Goal: Task Accomplishment & Management: Use online tool/utility

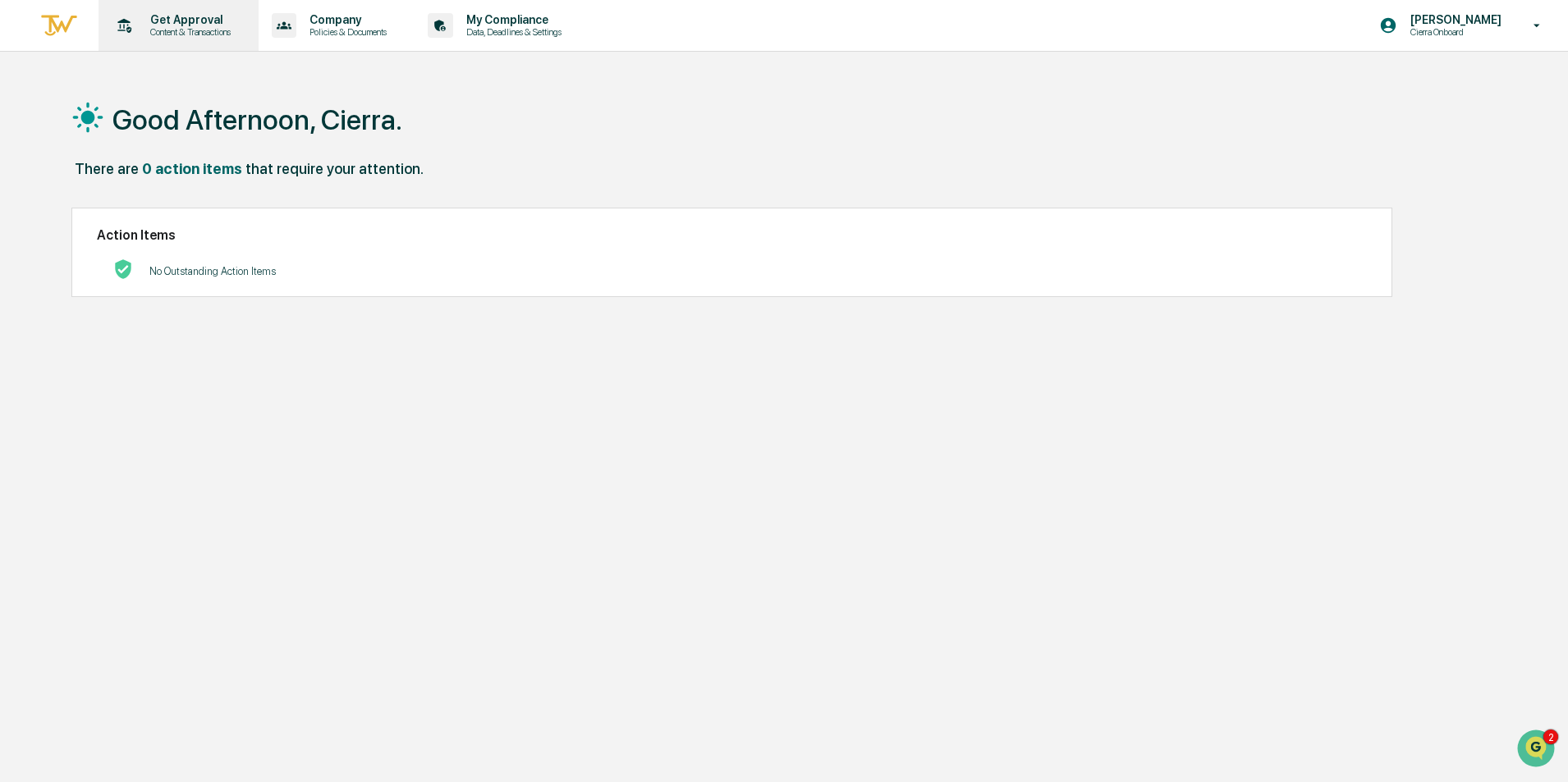
click at [190, 35] on p "Content & Transactions" at bounding box center [188, 32] width 102 height 12
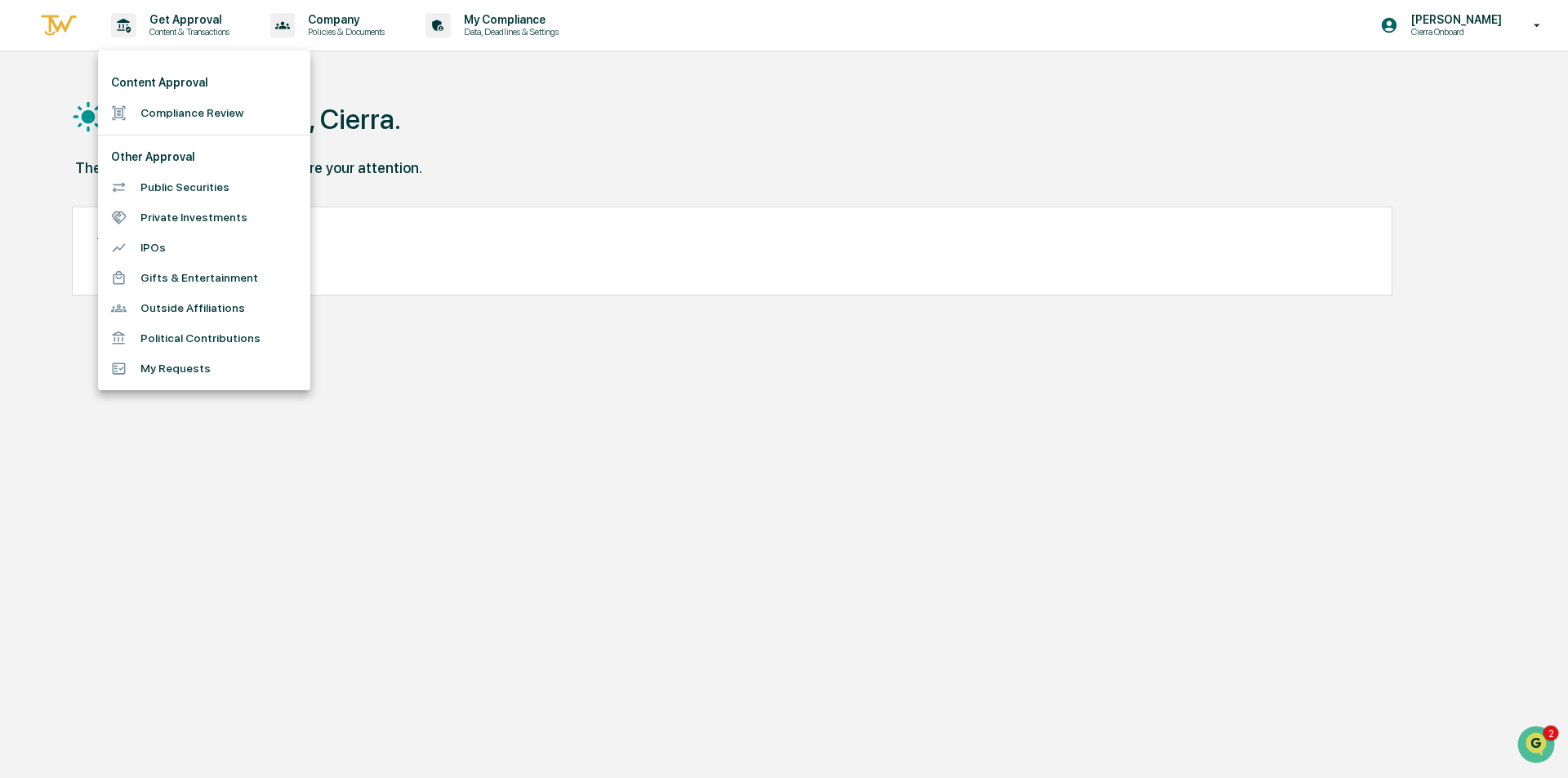
click at [167, 117] on li "Compliance Review" at bounding box center [204, 113] width 212 height 31
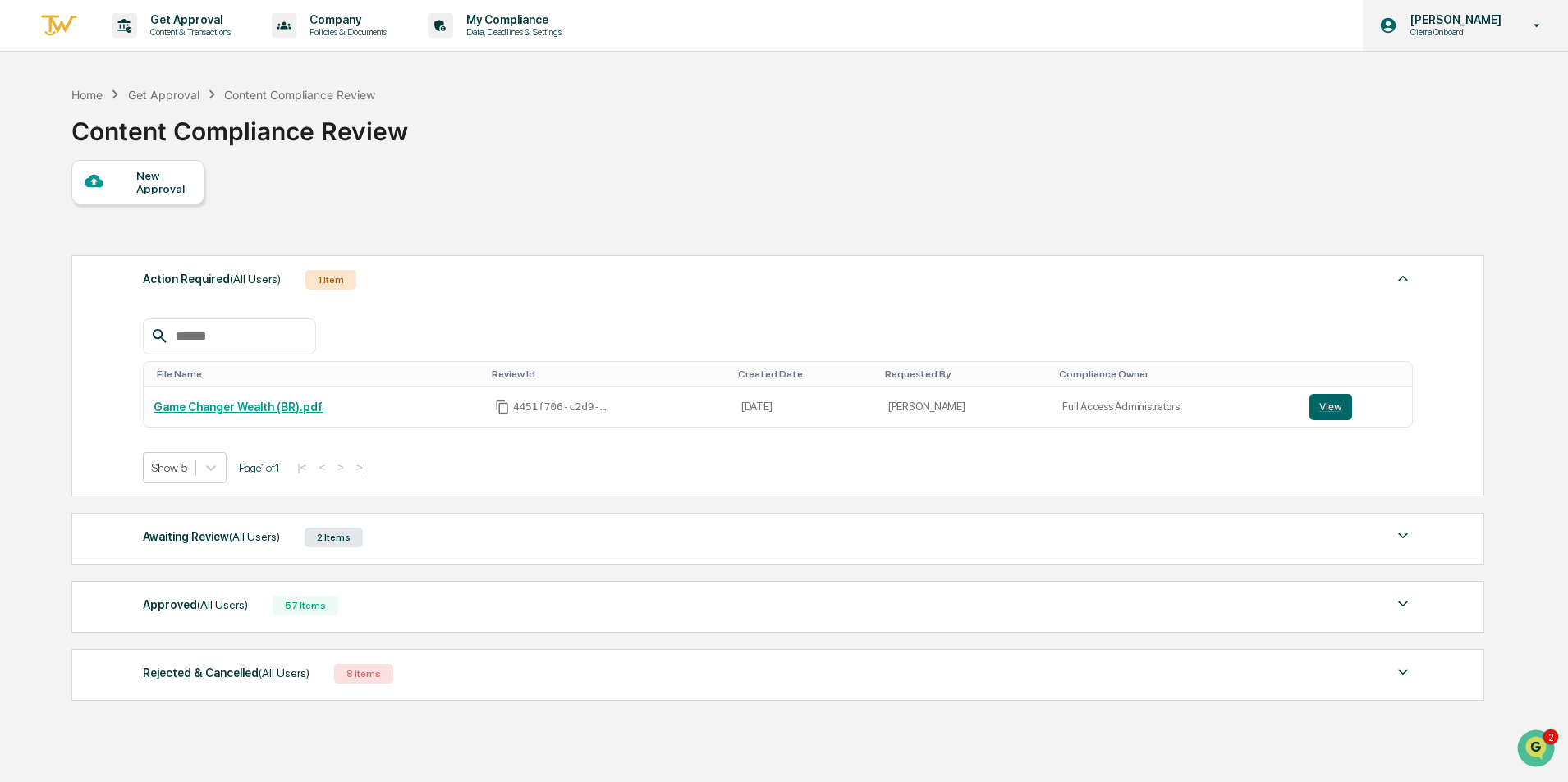
click at [1478, 32] on p "Cierra Onboard" at bounding box center [1453, 32] width 112 height 12
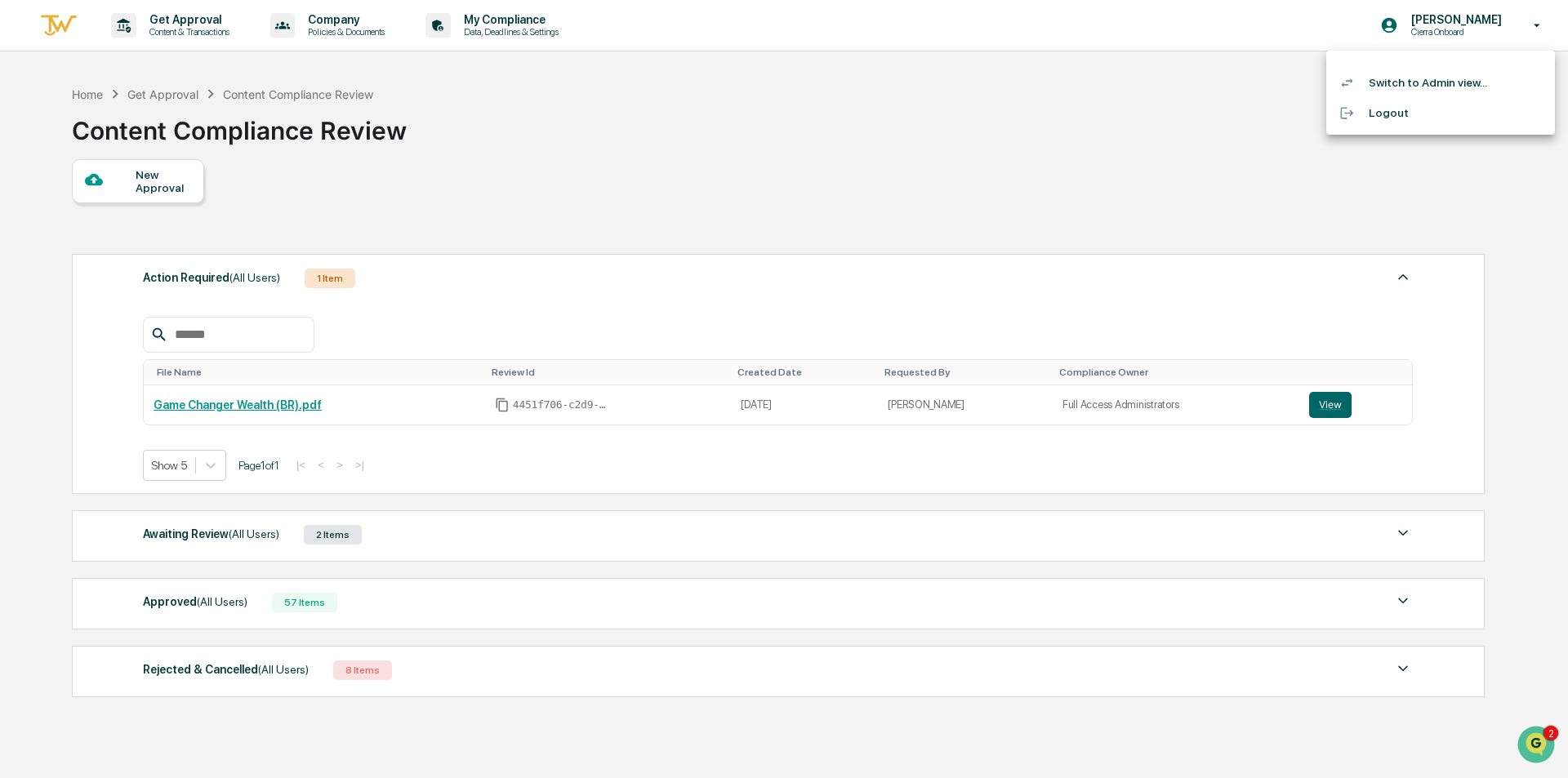
click at [1430, 79] on li "Switch to Admin view..." at bounding box center [1441, 83] width 228 height 31
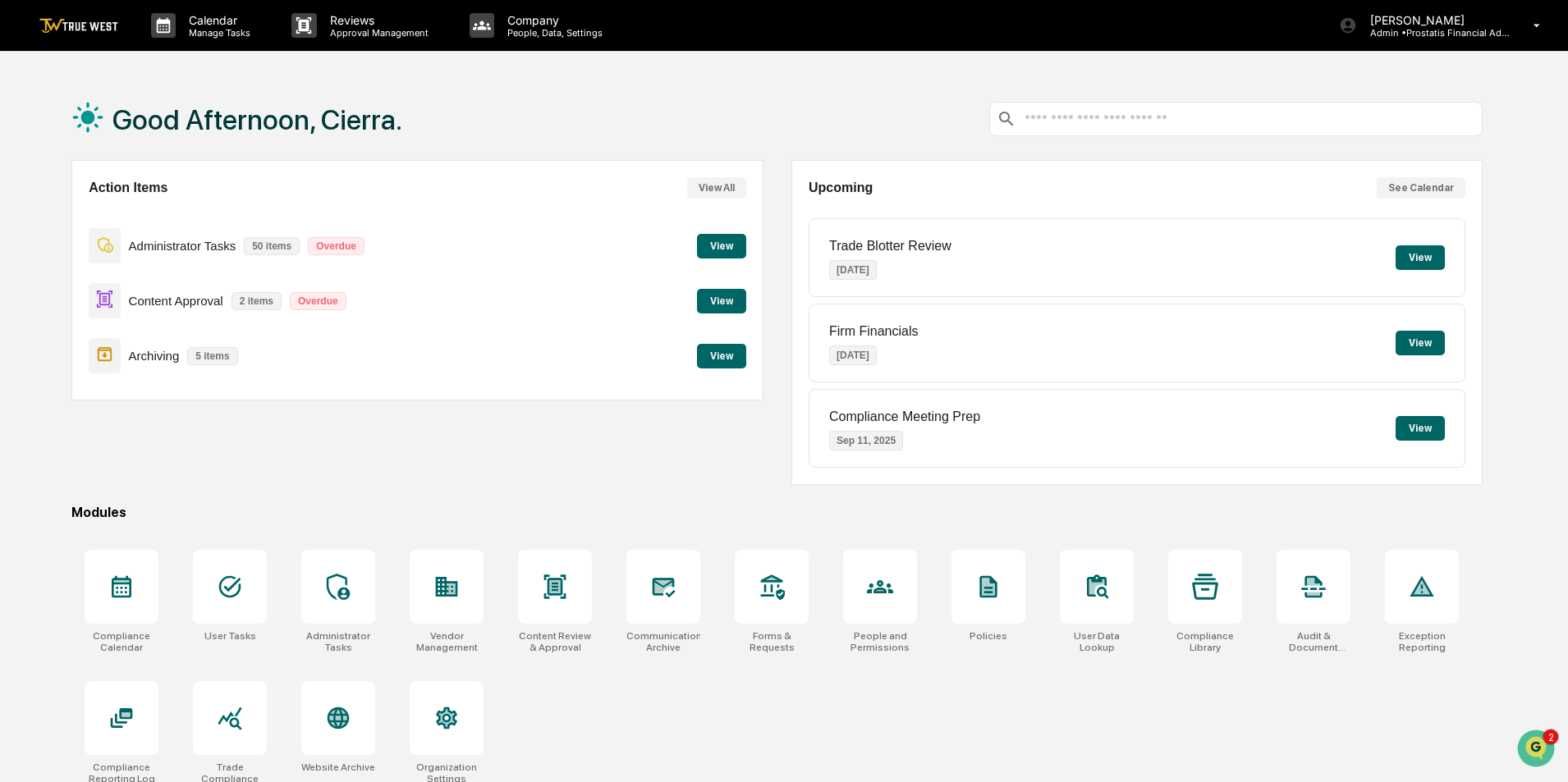
click at [714, 304] on button "View" at bounding box center [722, 301] width 49 height 24
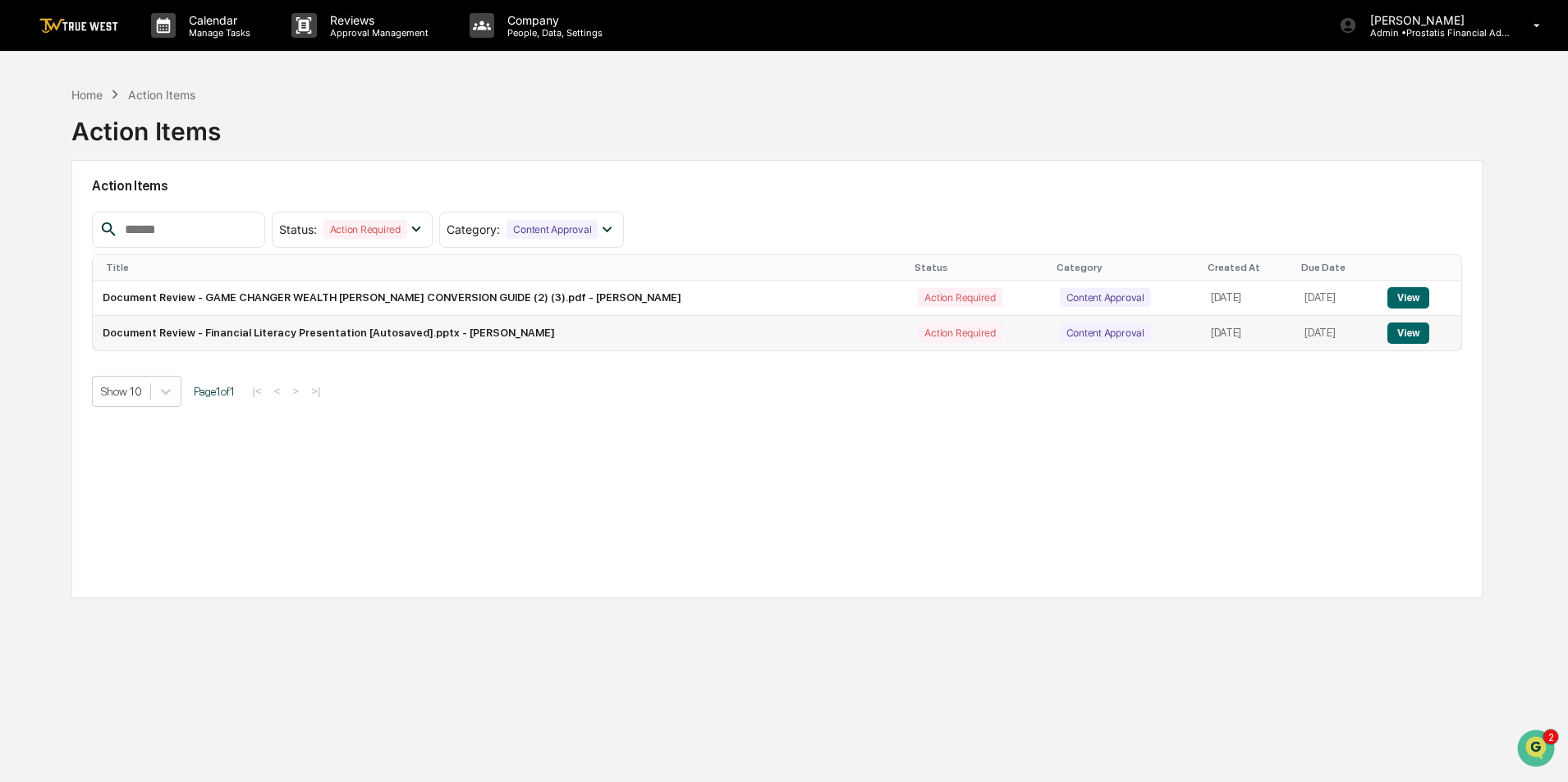
click at [1410, 338] on button "View" at bounding box center [1409, 334] width 42 height 22
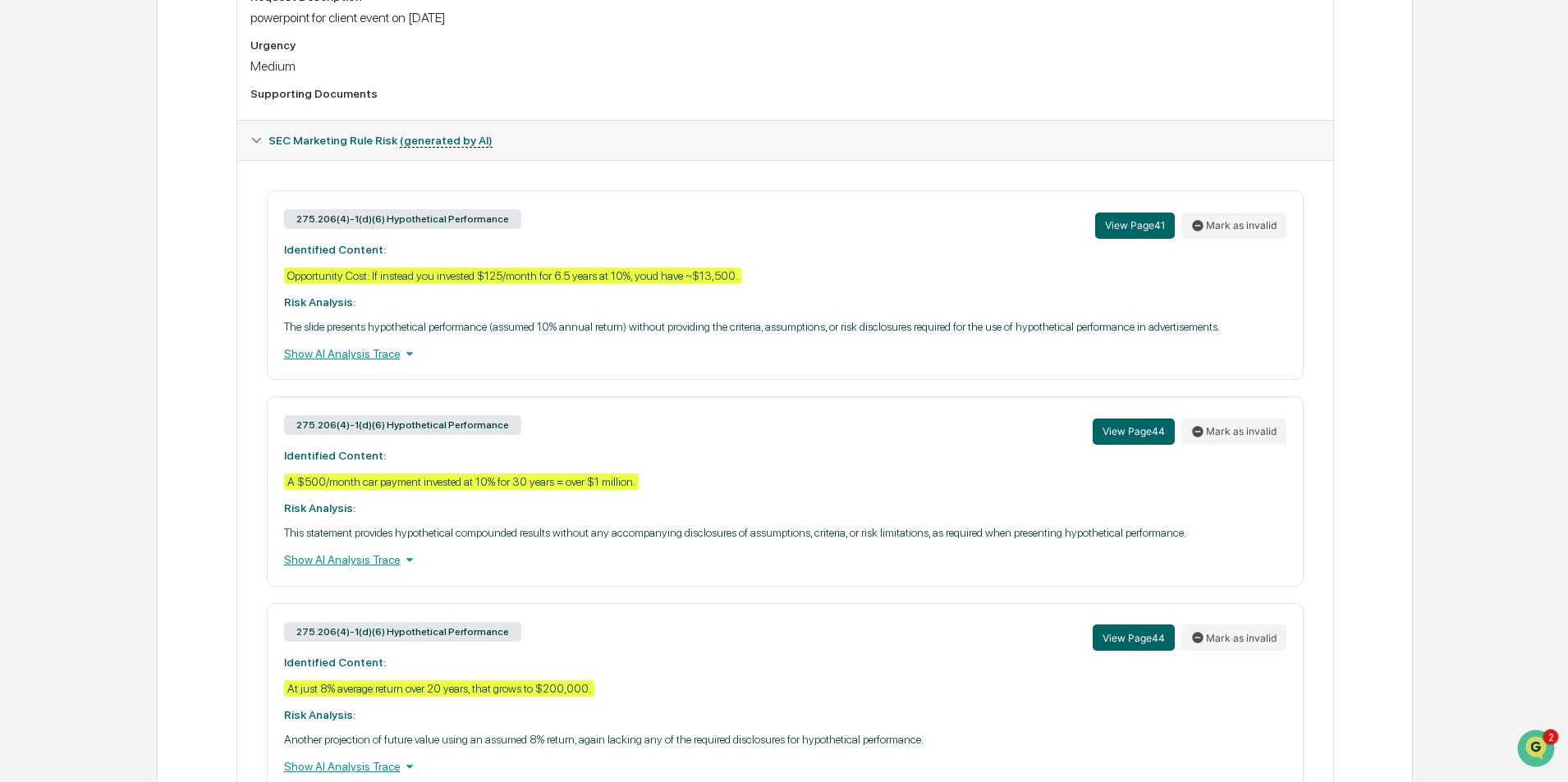
scroll to position [657, 0]
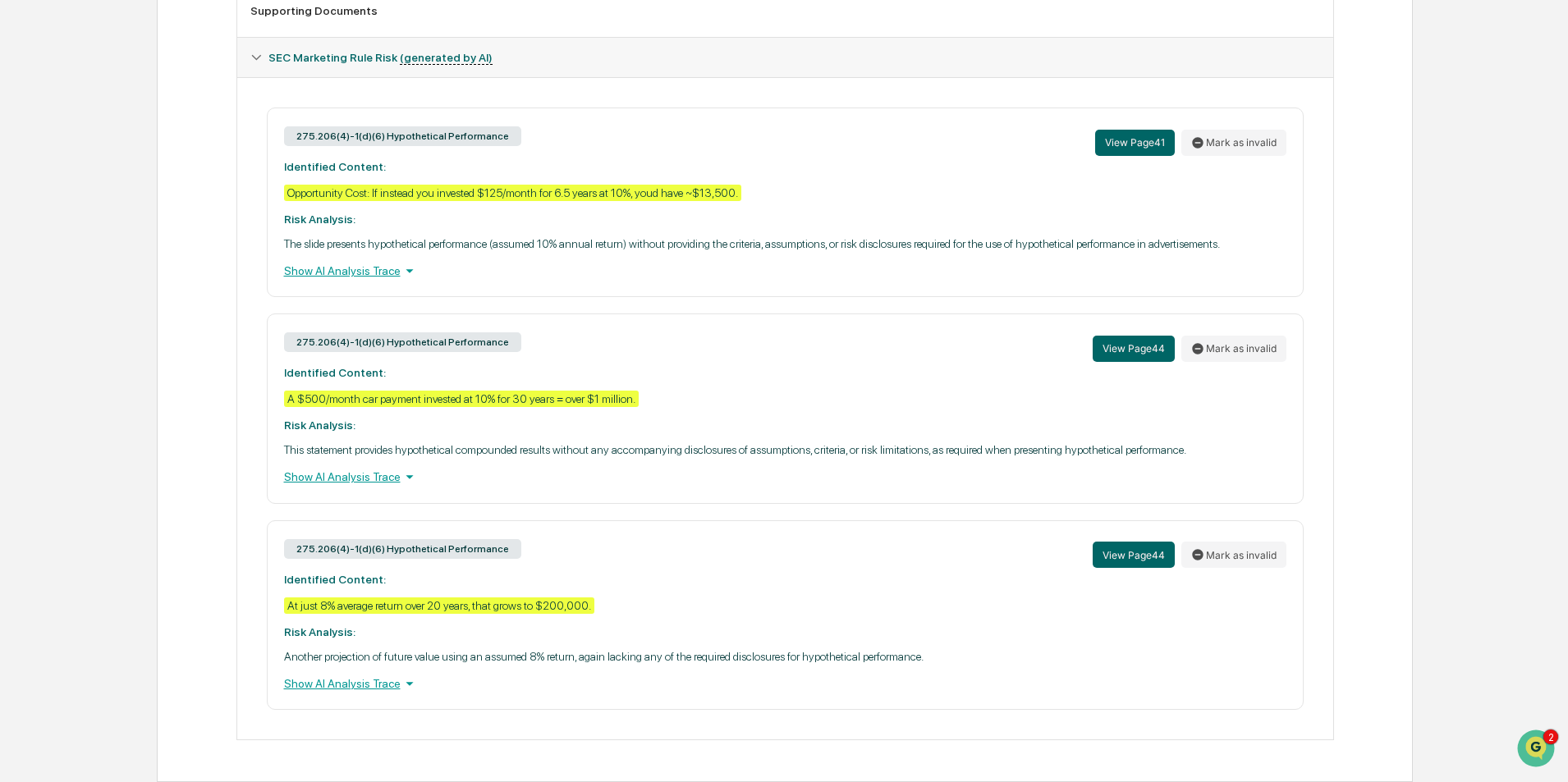
click at [374, 683] on div "Show AI Analysis Trace" at bounding box center [785, 683] width 1003 height 18
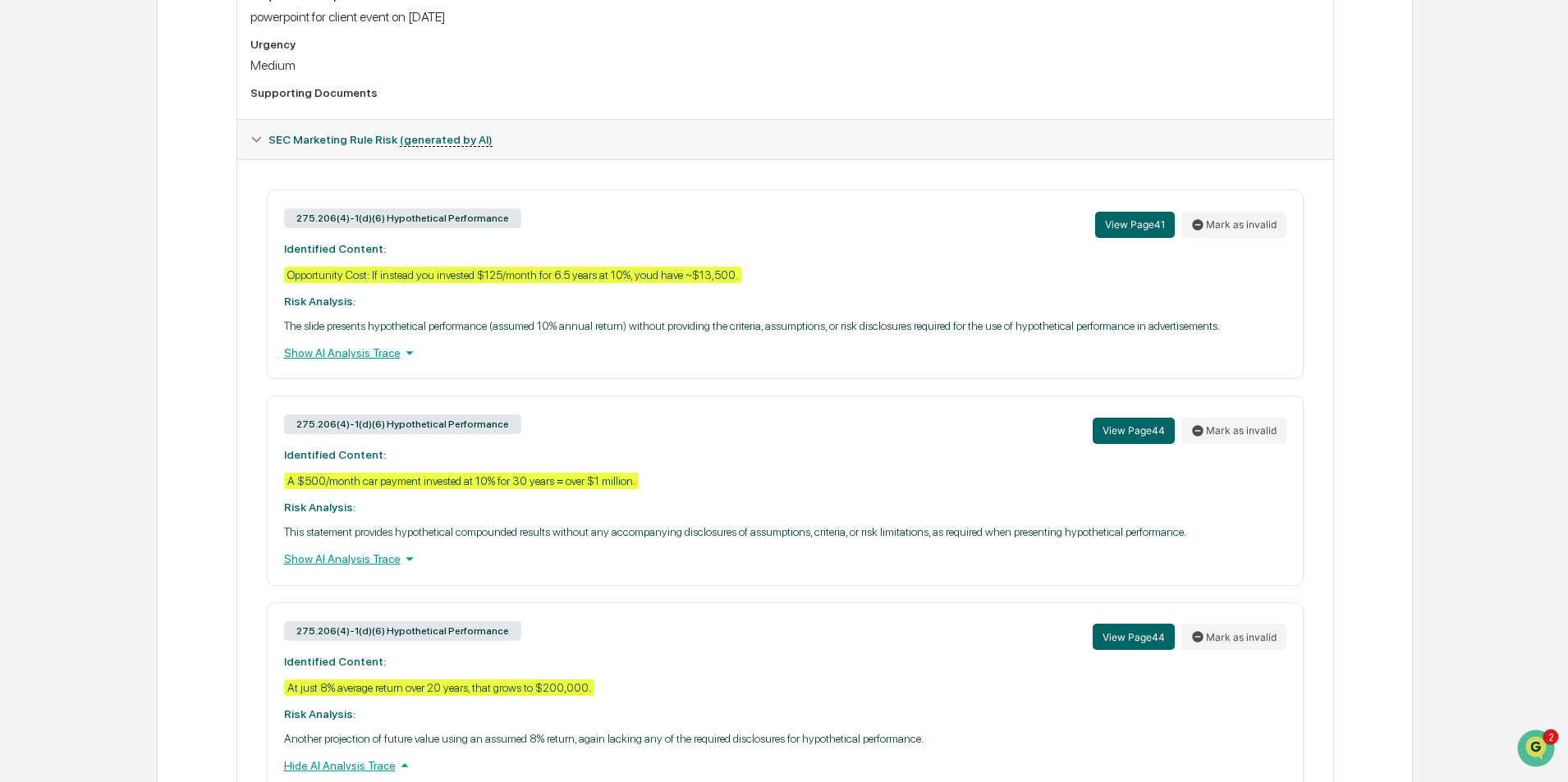
scroll to position [494, 0]
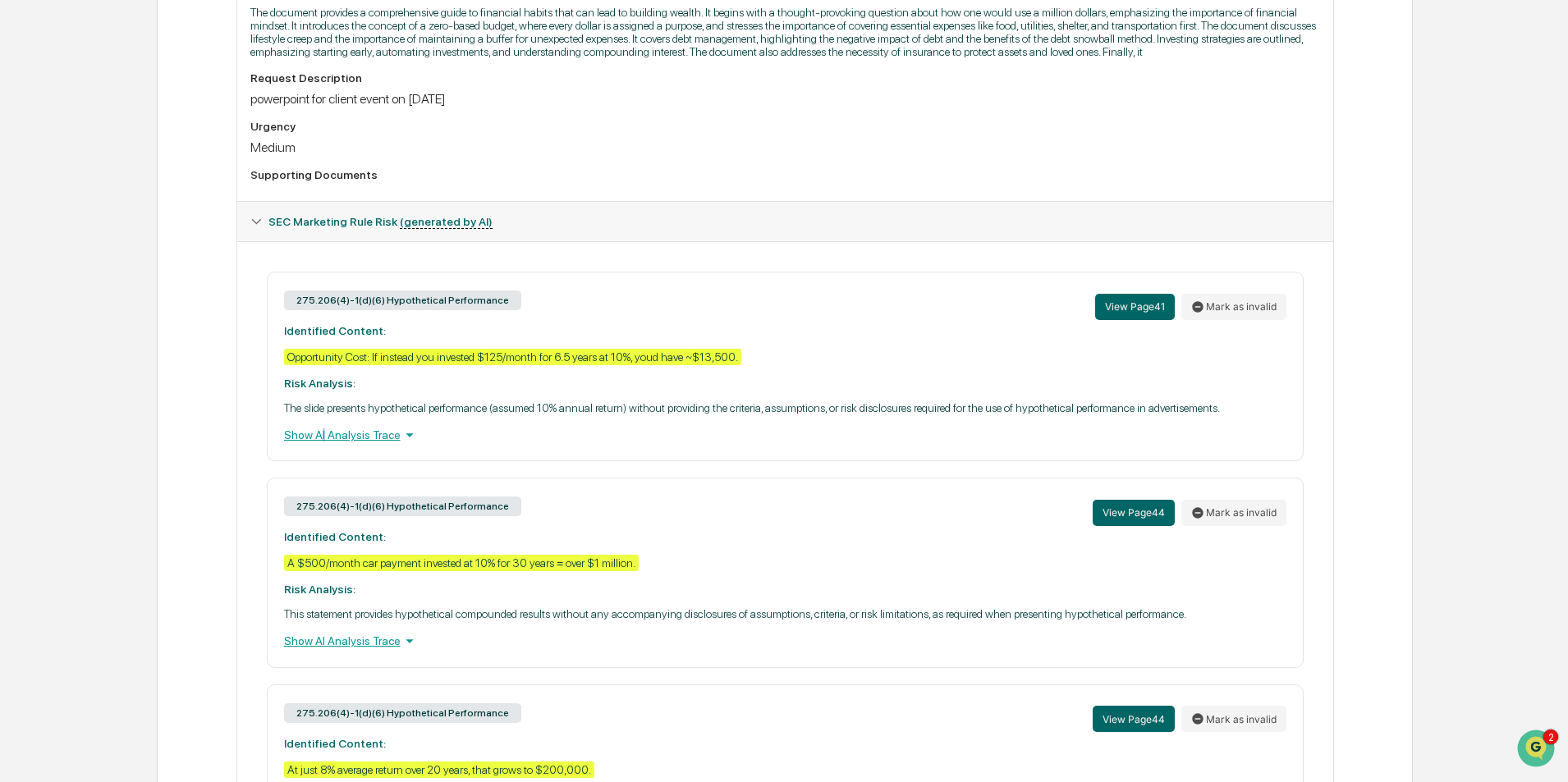
click at [323, 433] on div "Show AI Analysis Trace" at bounding box center [785, 435] width 1003 height 18
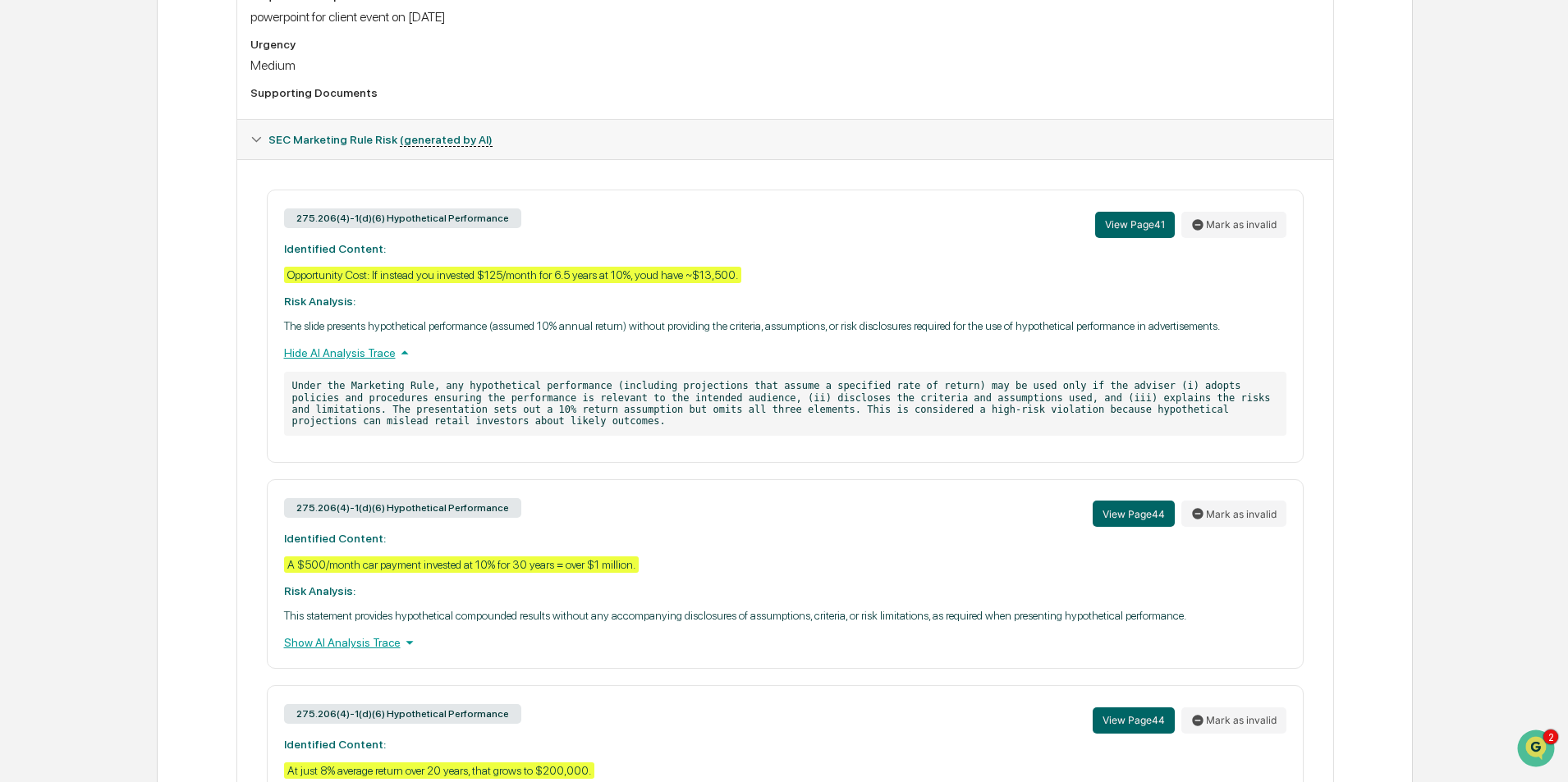
scroll to position [165, 0]
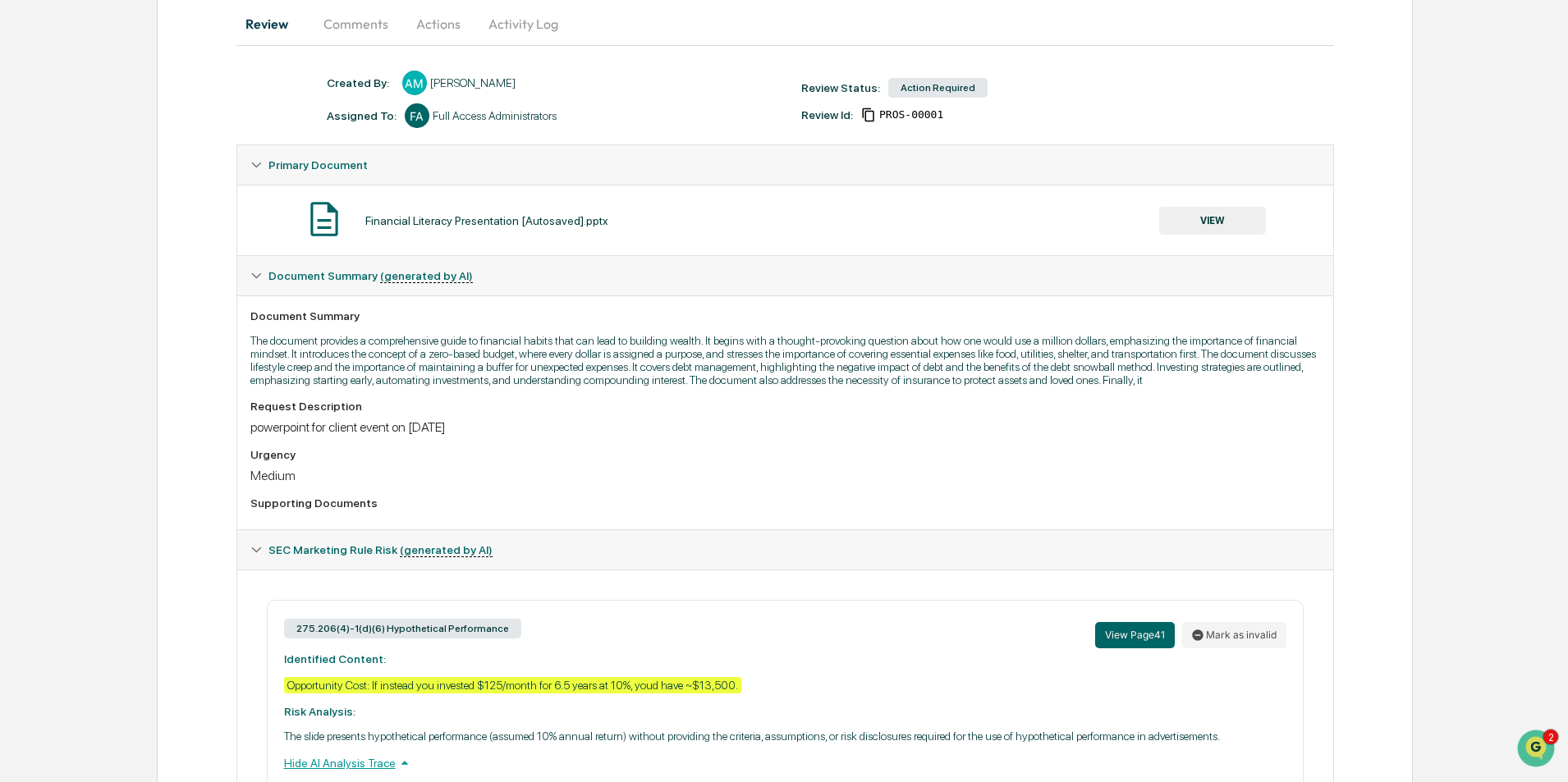
click at [1214, 221] on button "VIEW" at bounding box center [1213, 221] width 107 height 28
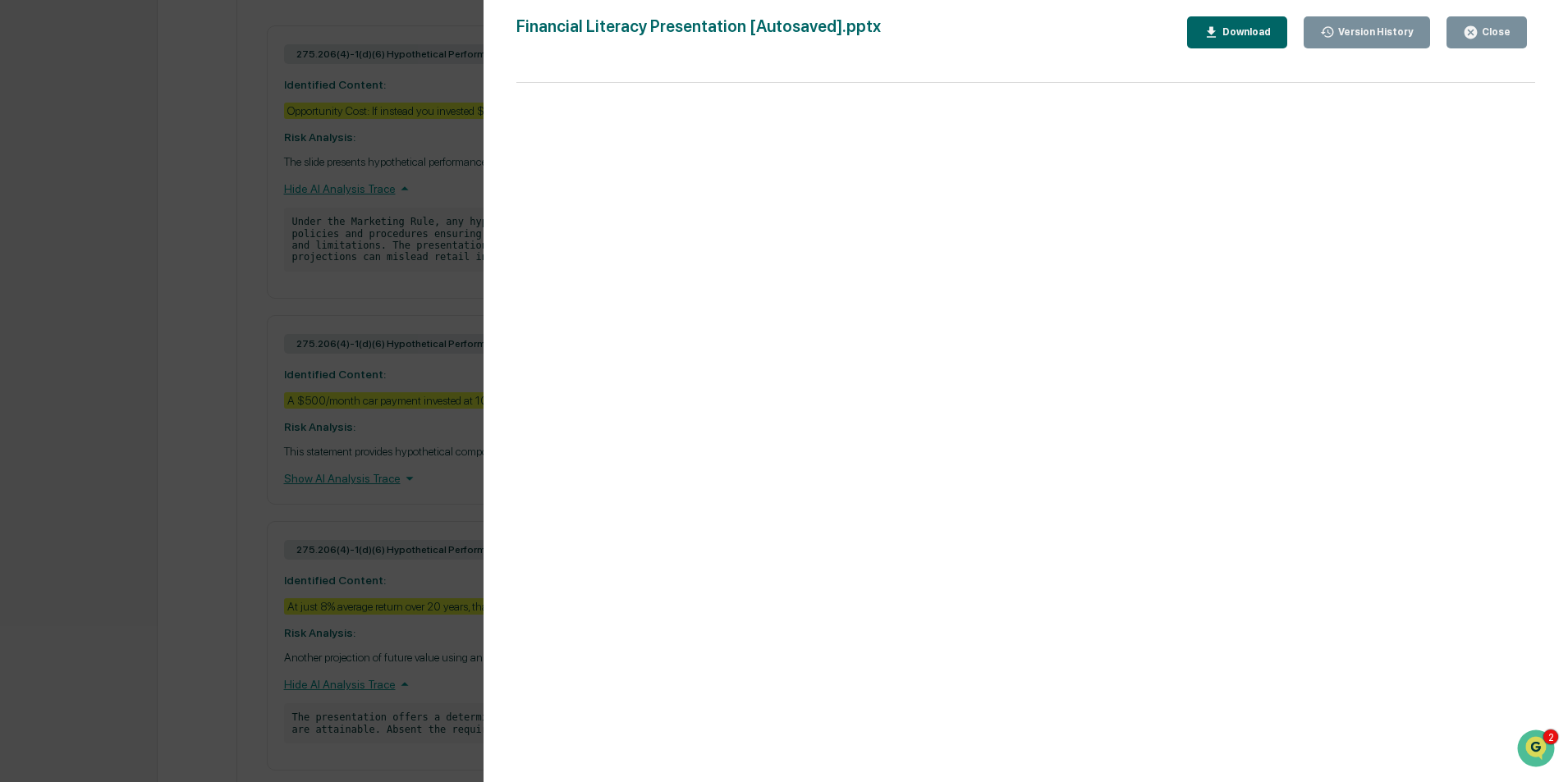
scroll to position [800, 0]
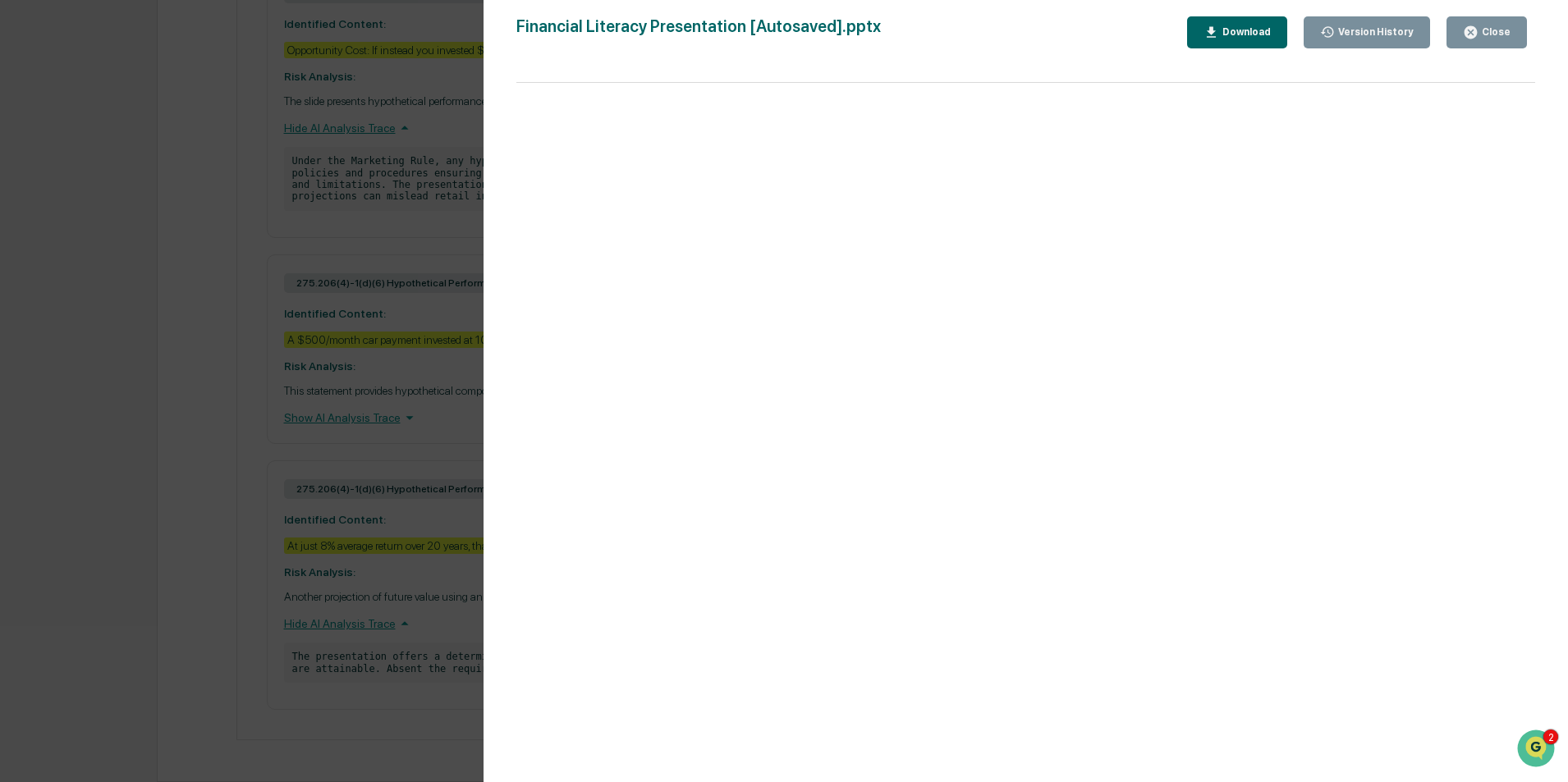
click at [1497, 34] on div "Close" at bounding box center [1494, 32] width 32 height 12
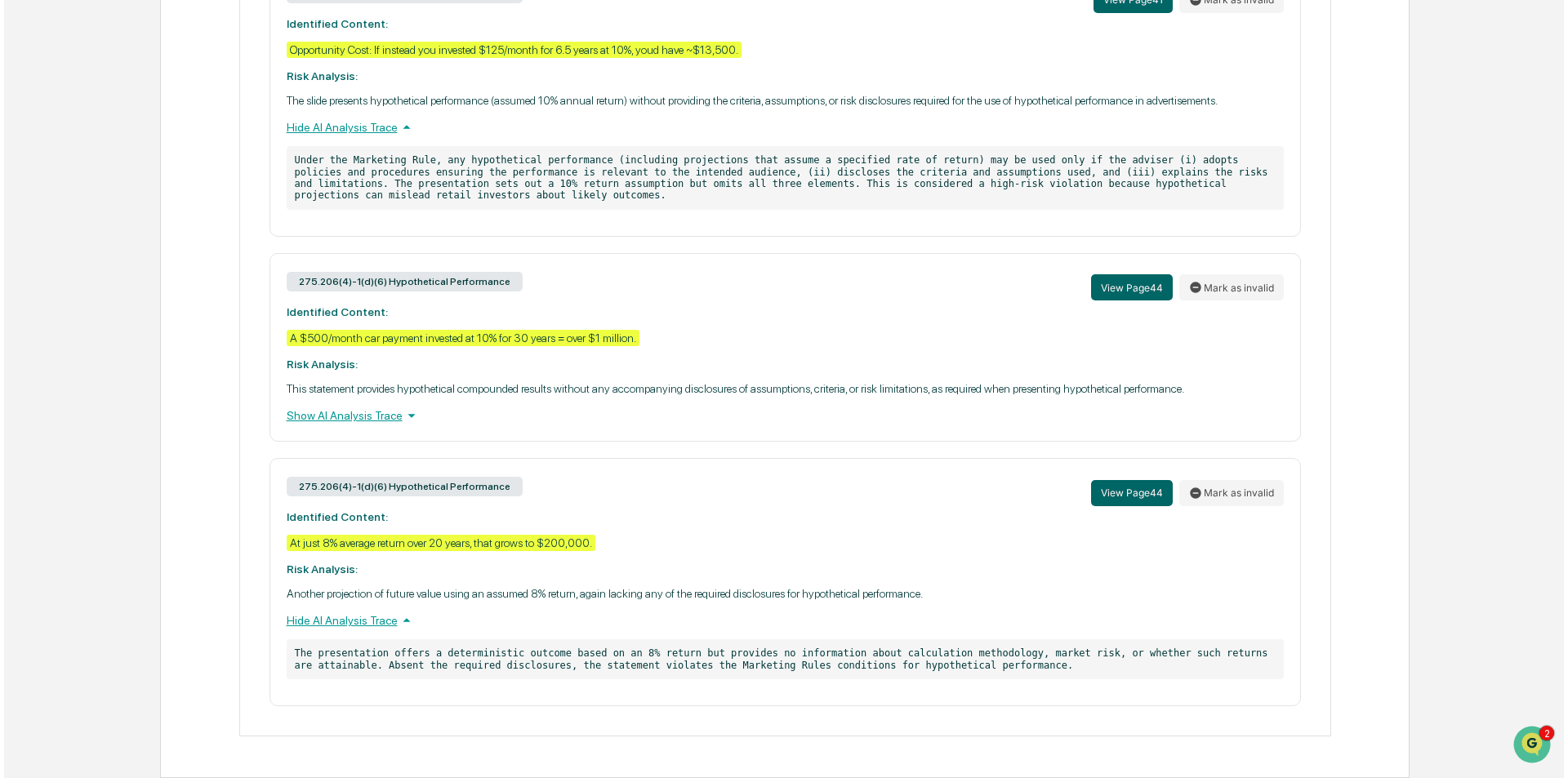
scroll to position [0, 0]
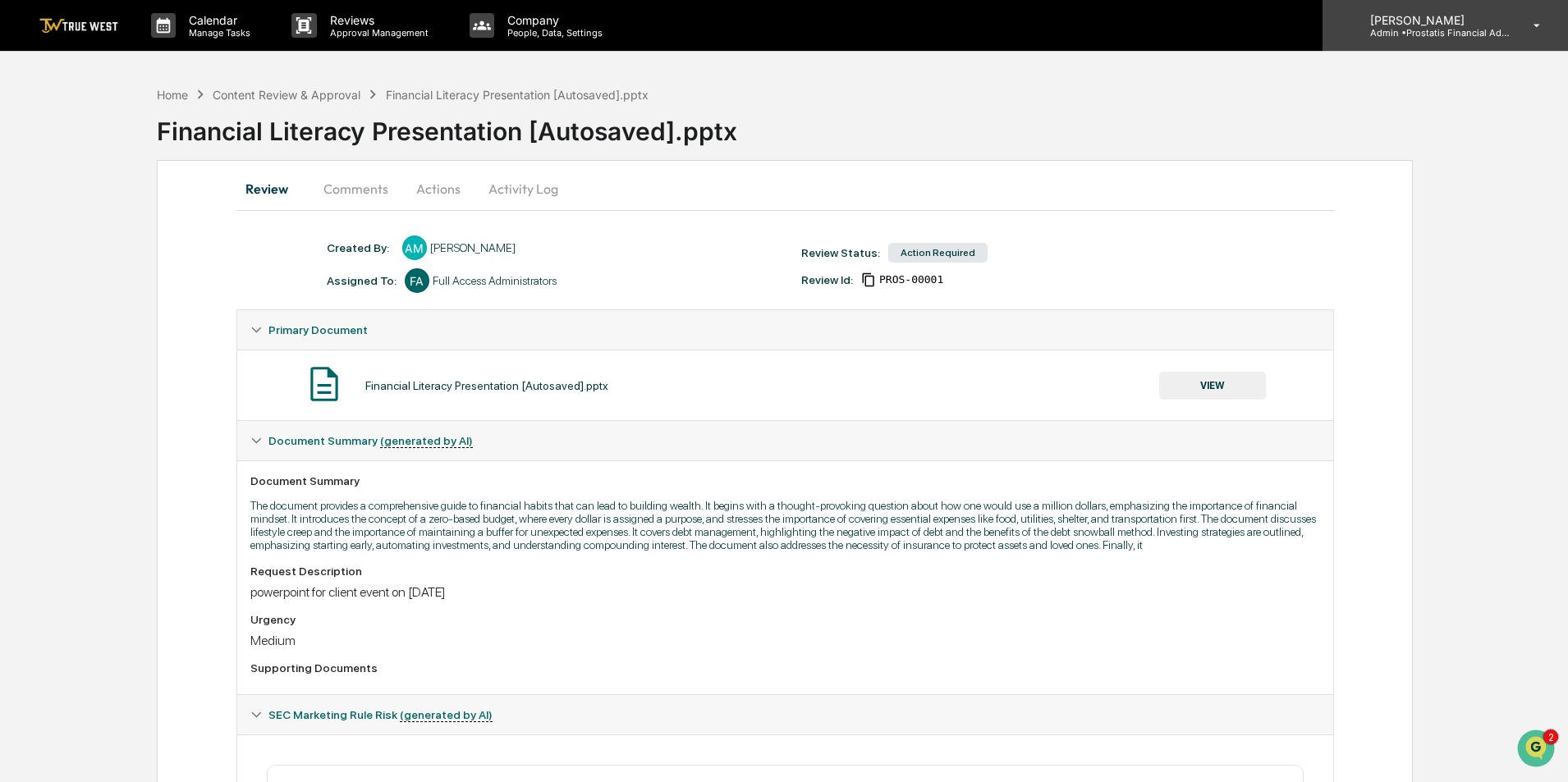
click at [1488, 23] on p "[PERSON_NAME]" at bounding box center [1433, 20] width 153 height 14
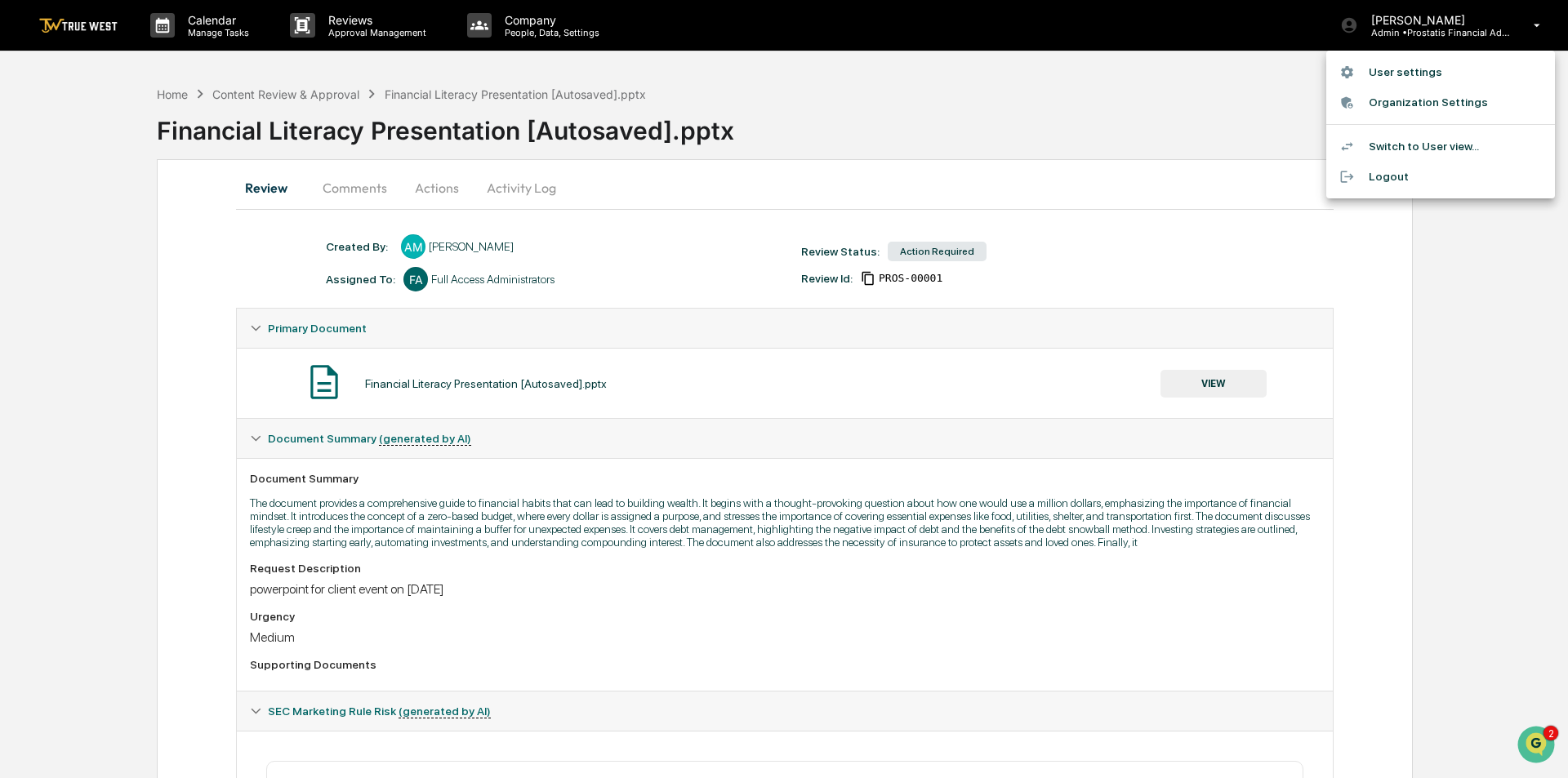
click at [1378, 174] on li "Logout" at bounding box center [1441, 177] width 228 height 31
